Goal: Check status: Check status

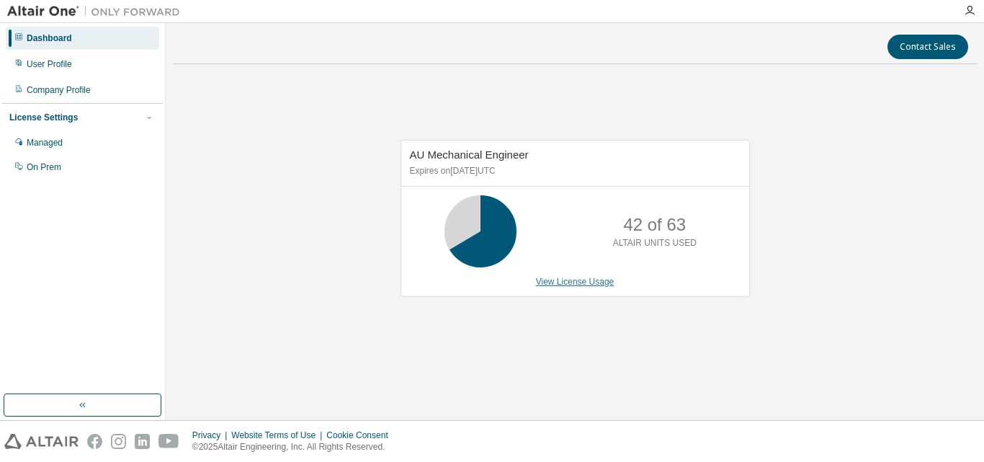
click at [569, 283] on link "View License Usage" at bounding box center [575, 282] width 79 height 10
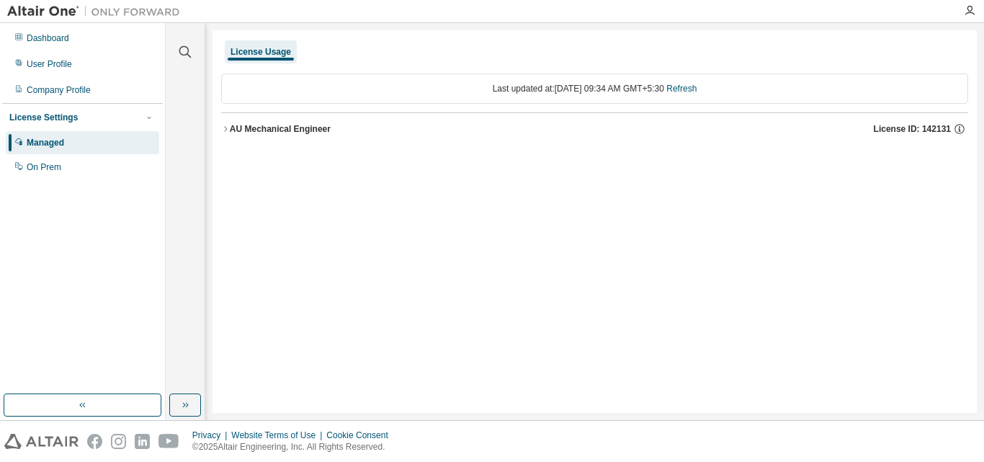
click at [230, 123] on div "AU Mechanical Engineer License ID: 142131" at bounding box center [599, 129] width 739 height 13
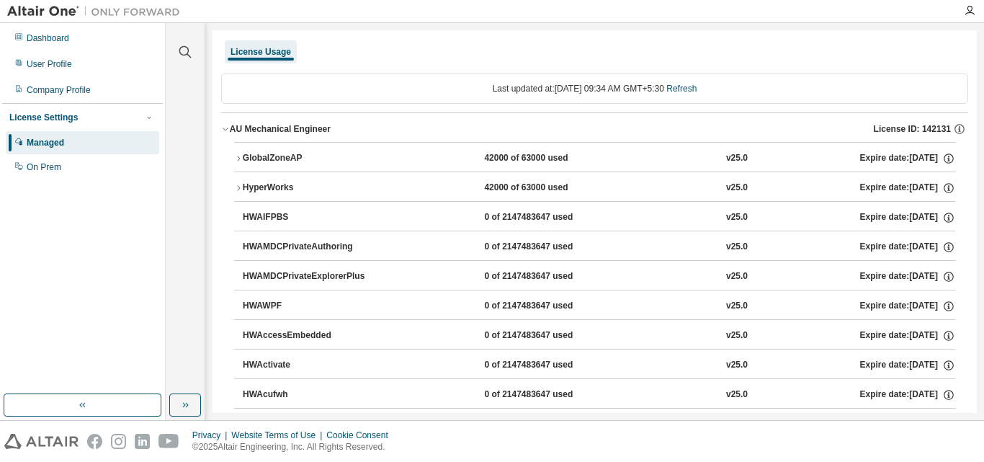
click at [252, 166] on button "GlobalZoneAP 42000 of 63000 used v25.0 Expire date: [DATE]" at bounding box center [594, 159] width 721 height 32
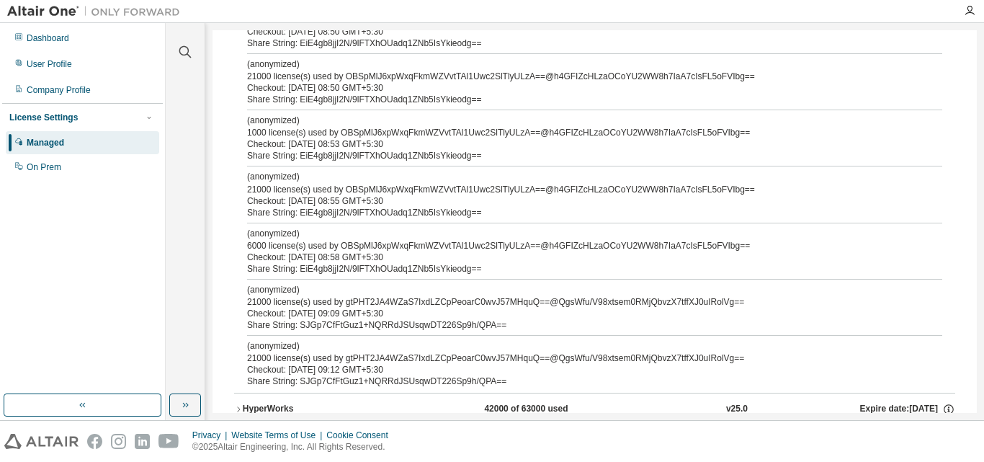
scroll to position [144, 0]
